Goal: Obtain resource: Download file/media

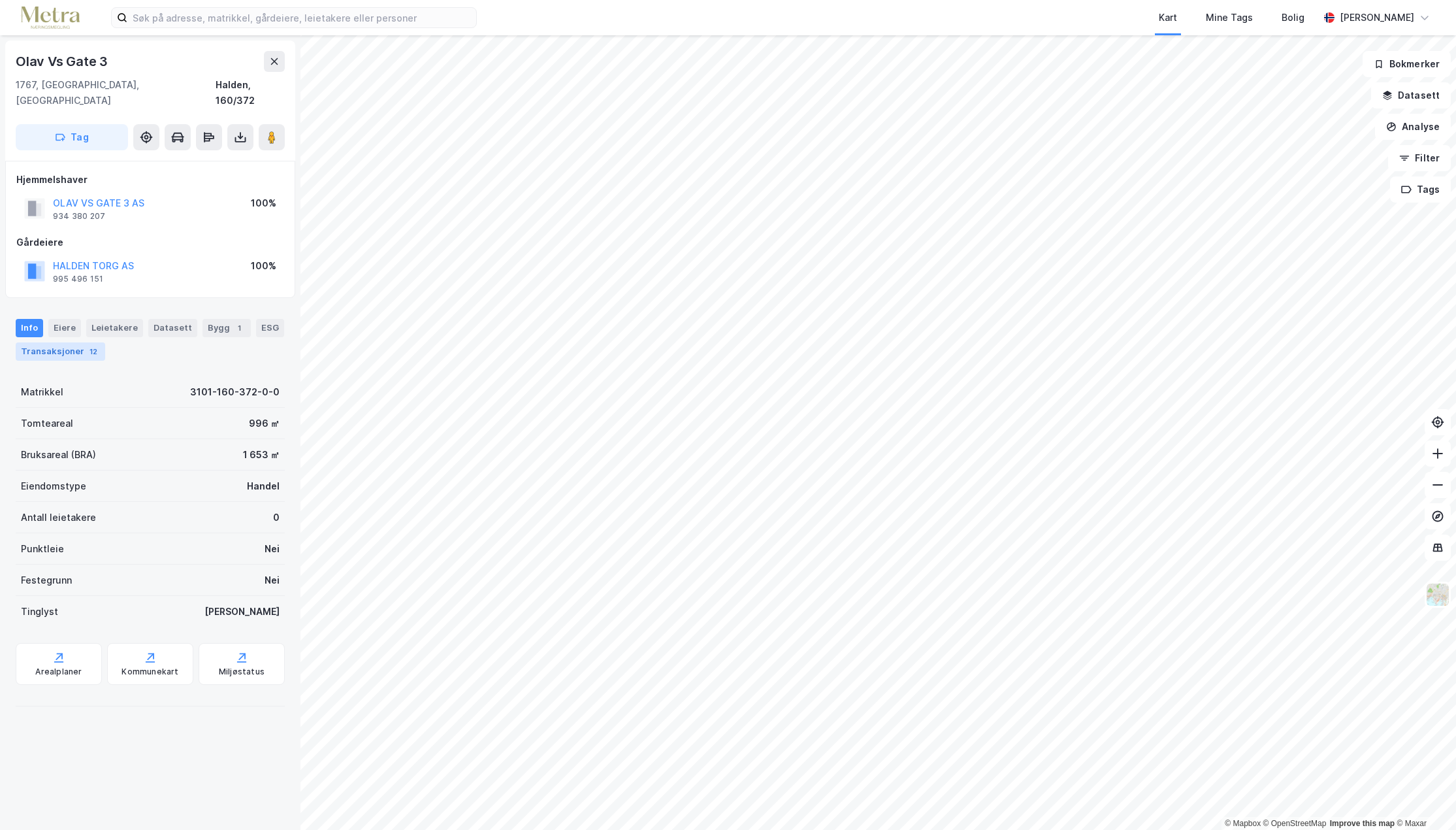
click at [68, 342] on div "Transaksjoner 12" at bounding box center [60, 351] width 90 height 18
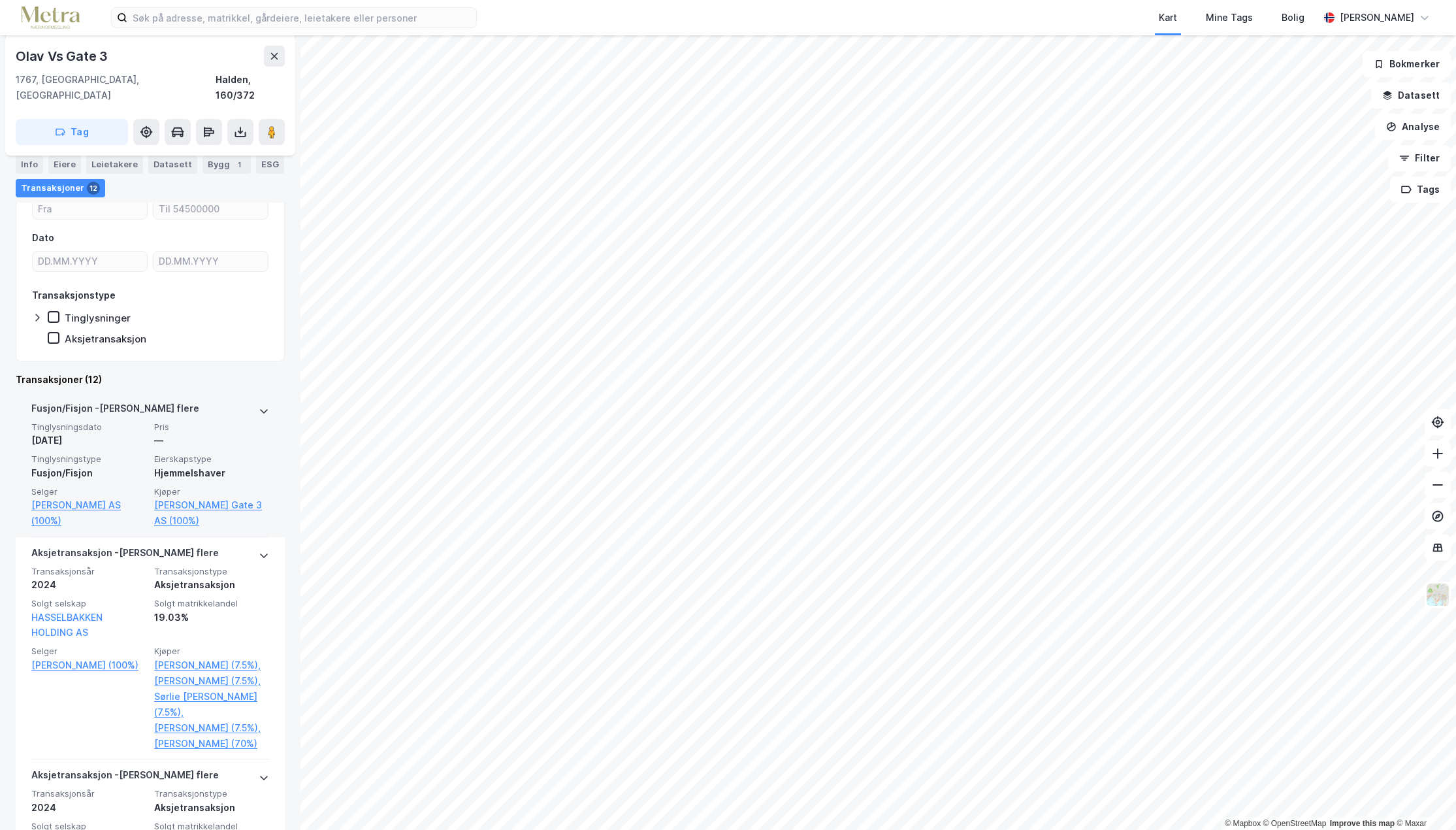
scroll to position [131, 0]
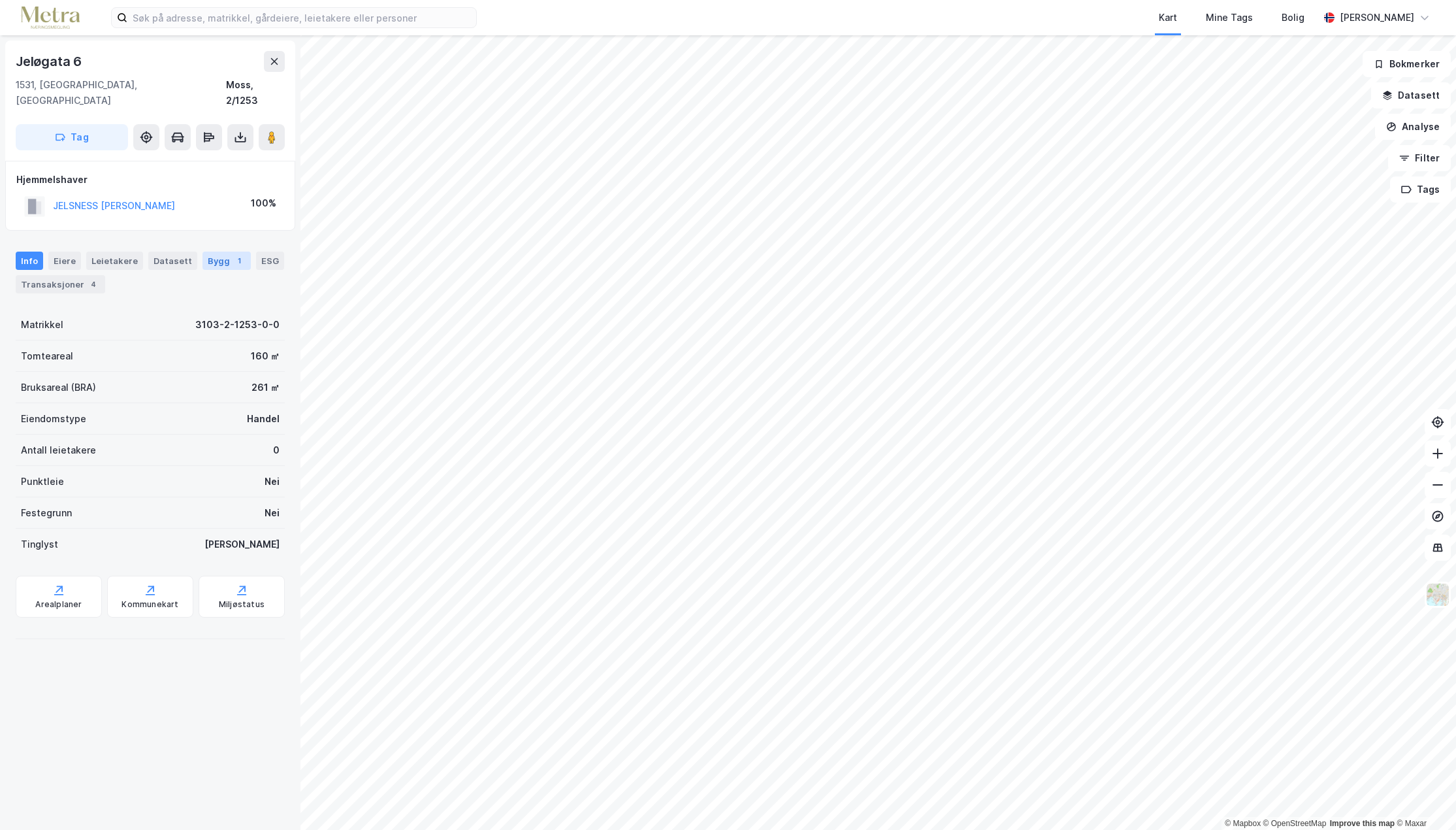
click at [212, 252] on div "Bygg 1" at bounding box center [227, 261] width 48 height 18
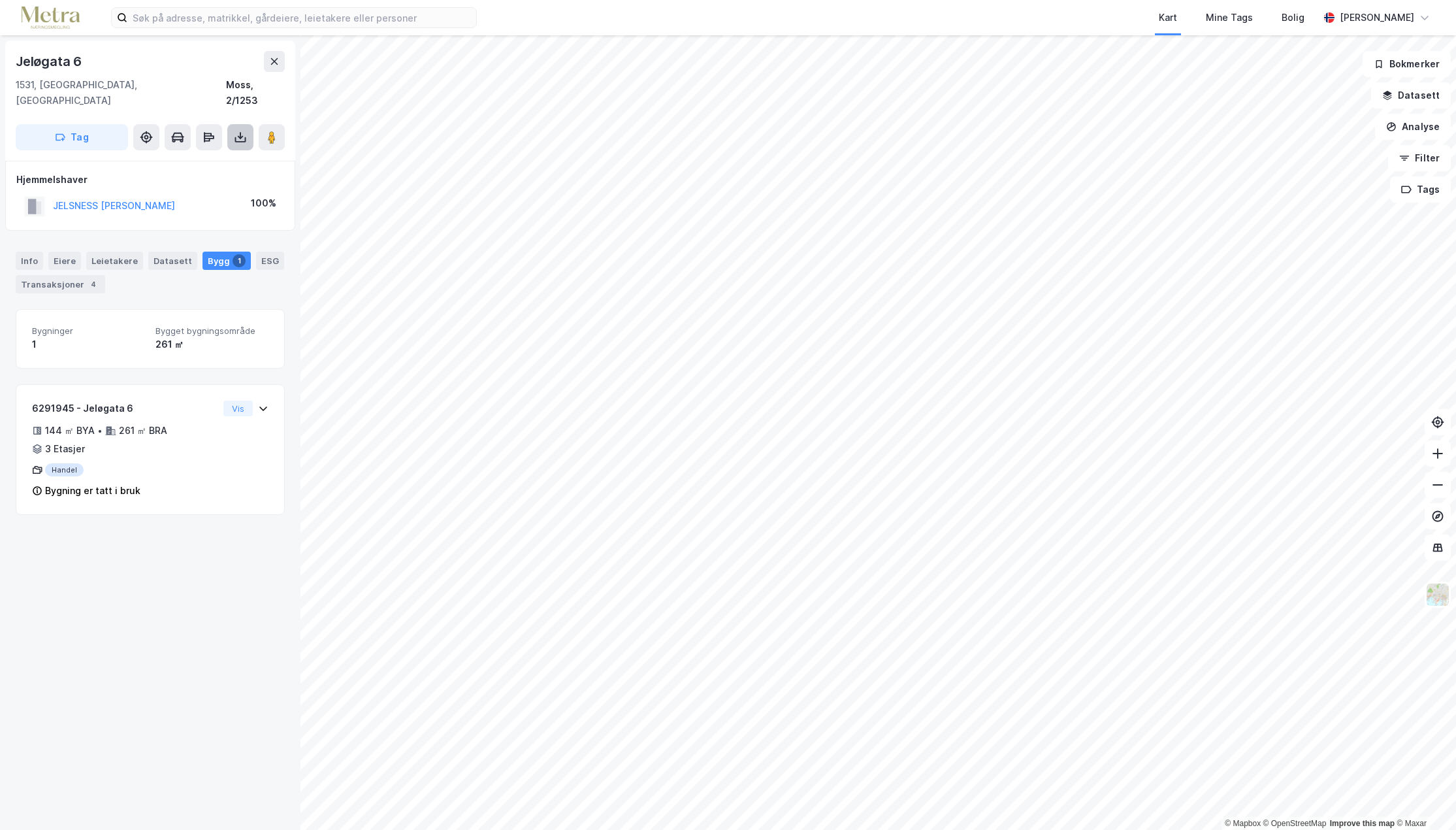
click at [228, 124] on button at bounding box center [240, 137] width 26 height 26
click at [191, 179] on div "Last ned matrikkelrapport" at bounding box center [192, 184] width 108 height 11
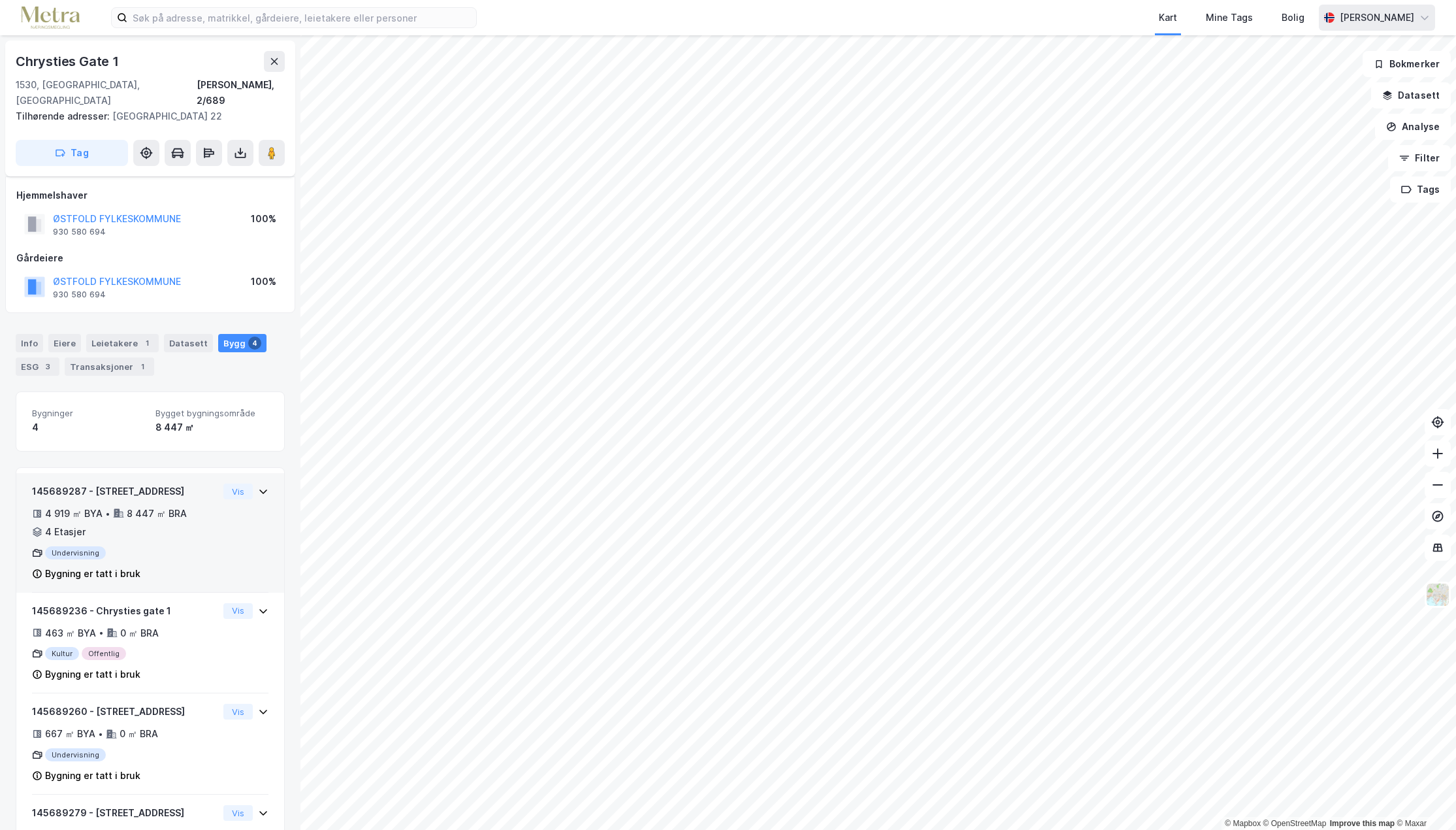
scroll to position [71, 0]
